Goal: Transaction & Acquisition: Purchase product/service

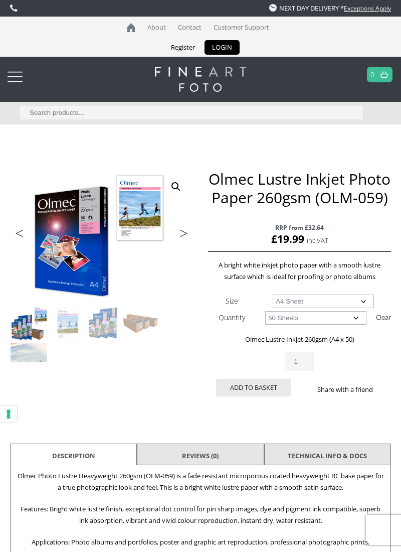
click at [348, 313] on select "Choose an option 50 Sheets" at bounding box center [315, 318] width 101 height 14
click at [265, 311] on select "Choose an option 50 Sheets" at bounding box center [315, 318] width 101 height 14
click at [261, 387] on button "Add to basket" at bounding box center [253, 388] width 75 height 18
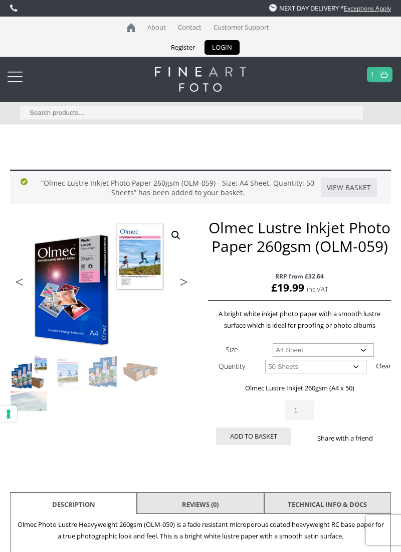
click at [388, 73] on img at bounding box center [385, 74] width 8 height 7
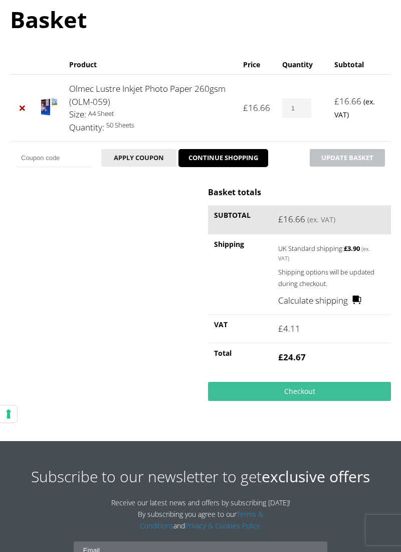
scroll to position [148, 0]
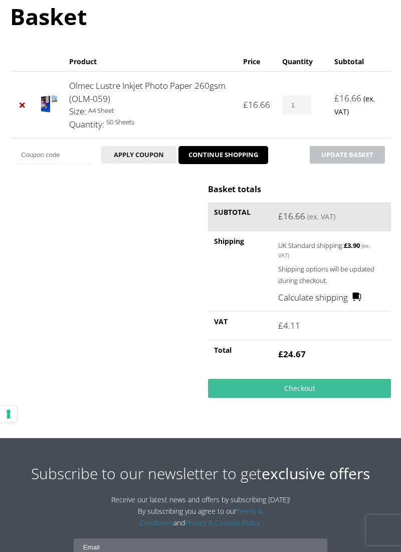
click at [338, 387] on link "Checkout" at bounding box center [299, 388] width 183 height 19
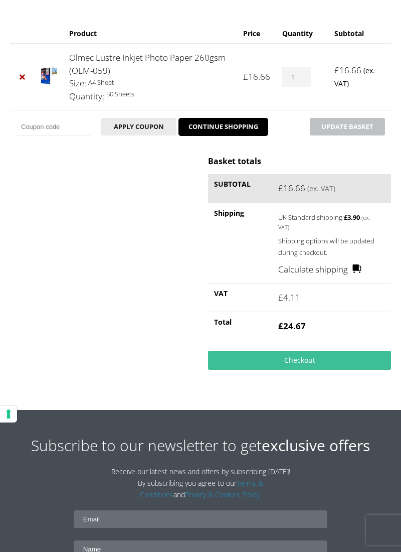
scroll to position [181, 0]
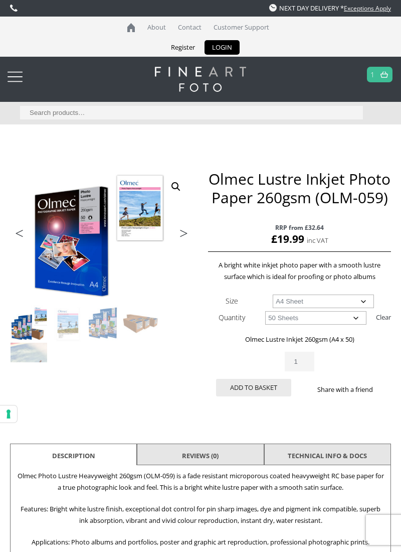
click at [389, 77] on link at bounding box center [384, 74] width 13 height 15
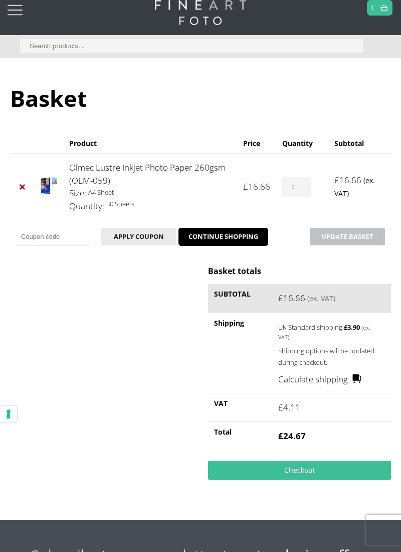
scroll to position [72, 0]
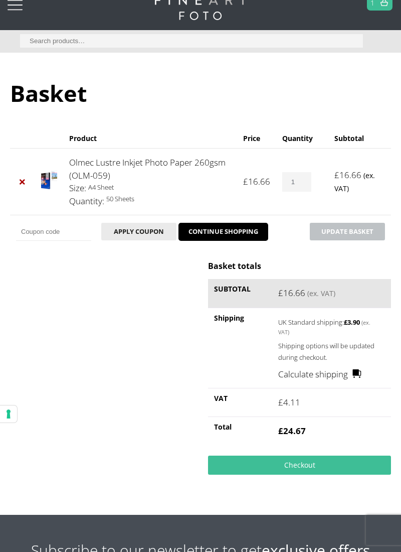
click at [306, 463] on link "Checkout" at bounding box center [299, 464] width 183 height 19
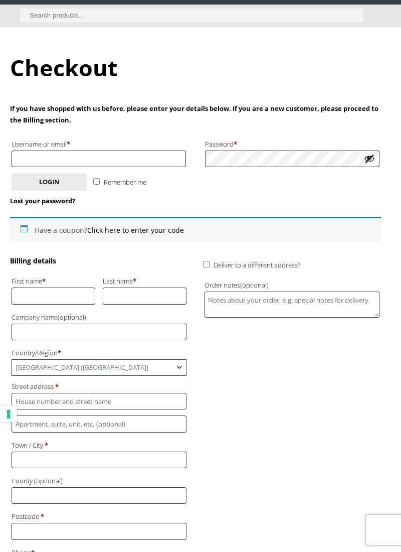
scroll to position [100, 0]
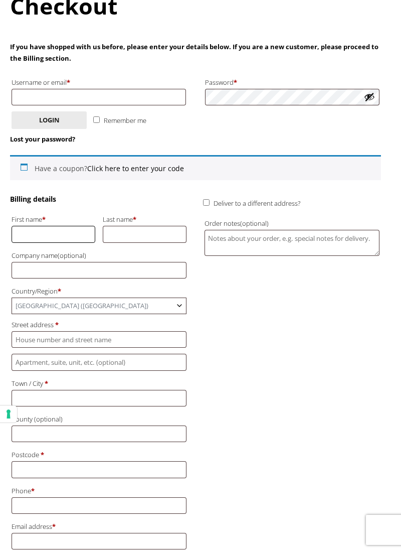
click at [61, 242] on input "First name *" at bounding box center [54, 234] width 84 height 17
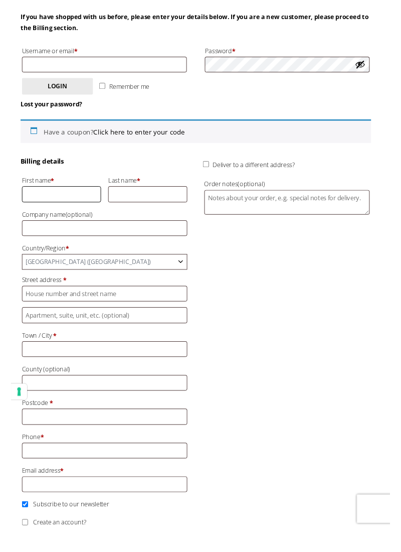
scroll to position [165, 0]
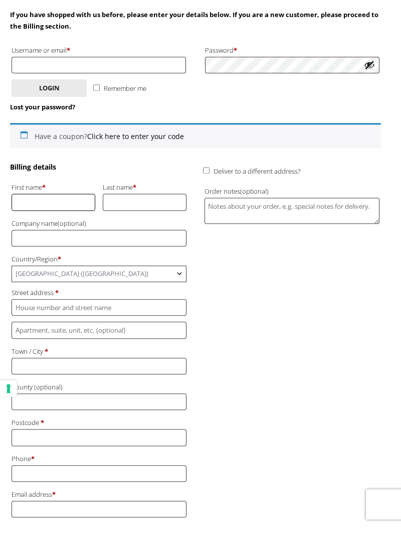
type input "María"
type input "[EMAIL_ADDRESS][DOMAIN_NAME]"
type input "lopez"
type input "[STREET_ADDRESS]"
type input "[GEOGRAPHIC_DATA]"
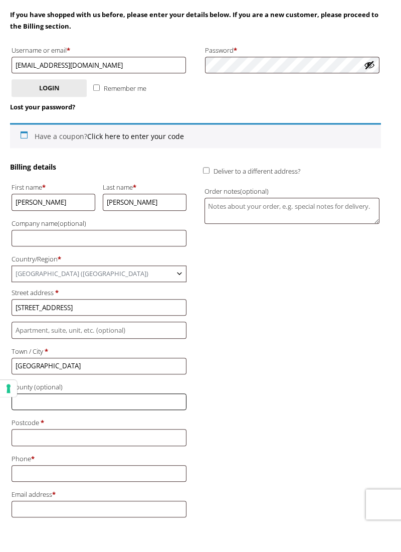
type input "[GEOGRAPHIC_DATA]"
type input "LE40SH"
type input "[PHONE_NUMBER]"
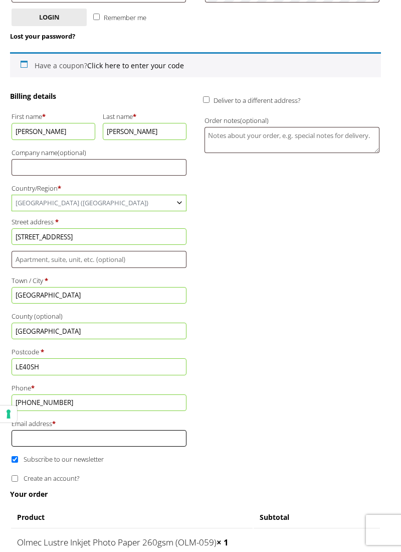
click at [165, 435] on input "Email address *" at bounding box center [99, 438] width 175 height 17
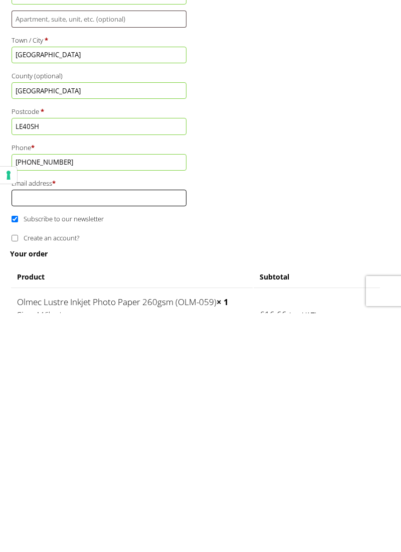
scroll to position [277, 0]
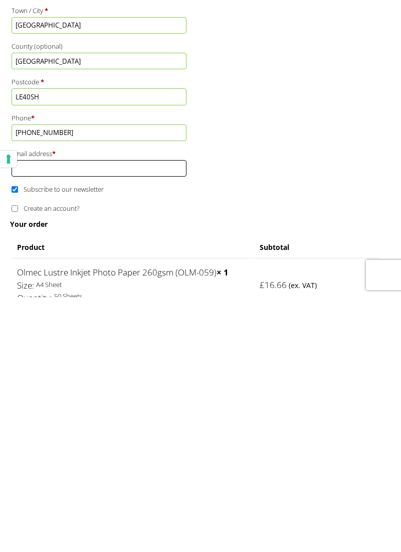
type input "[EMAIL_ADDRESS][DOMAIN_NAME]"
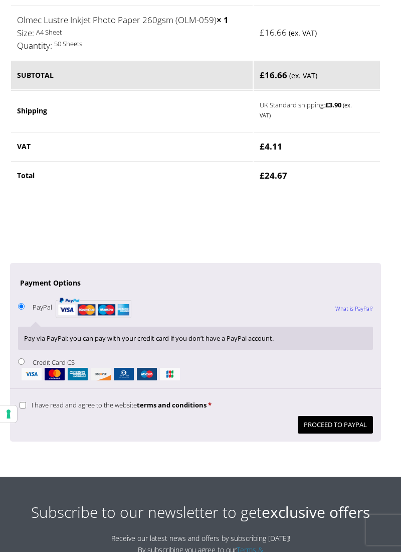
scroll to position [781, 0]
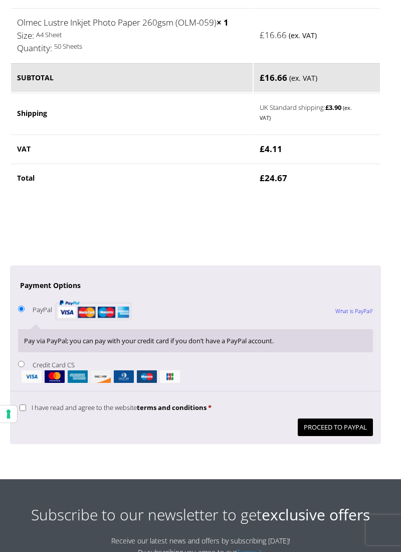
click at [341, 425] on button "Proceed to PayPal" at bounding box center [335, 427] width 75 height 18
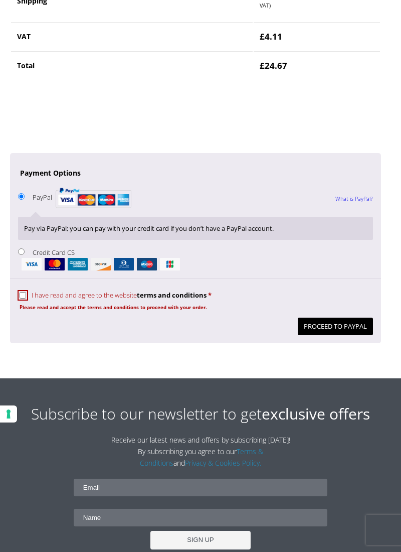
scroll to position [979, 0]
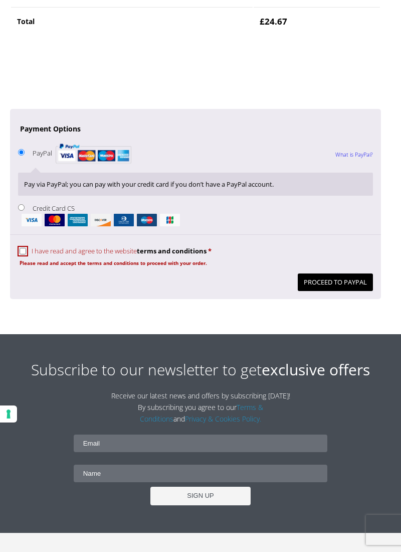
click at [22, 248] on input "I have read and agree to the website terms and conditions *" at bounding box center [23, 251] width 7 height 7
checkbox input "true"
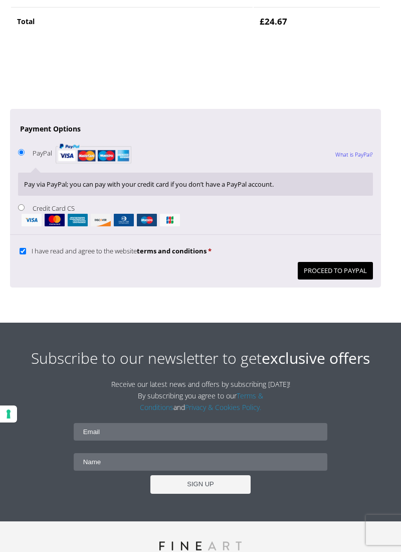
click at [345, 268] on button "Proceed to PayPal" at bounding box center [335, 271] width 75 height 18
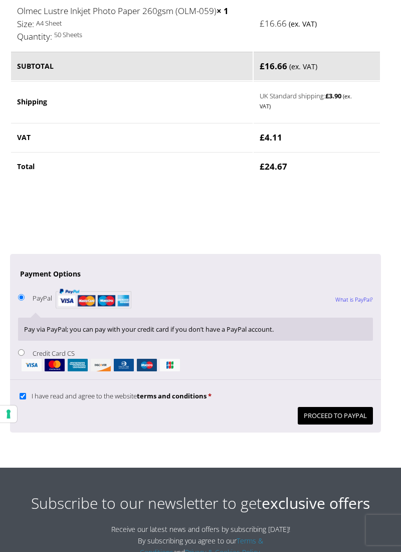
scroll to position [833, 0]
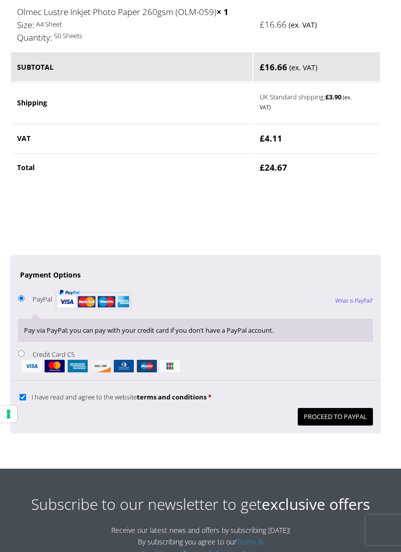
click at [354, 412] on button "Proceed to PayPal" at bounding box center [335, 417] width 75 height 18
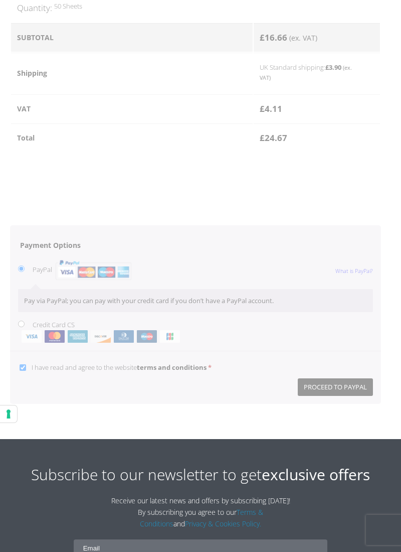
scroll to position [865, 0]
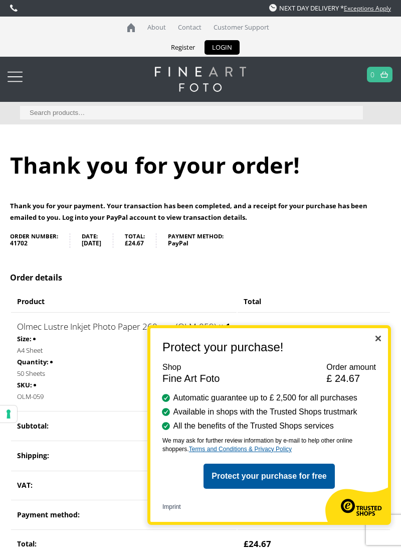
click at [392, 333] on body "NEXT DAY DELIVERY * Exceptions Apply About Contact Customer Support Register LO…" at bounding box center [200, 276] width 401 height 552
